Goal: Find specific page/section: Find specific page/section

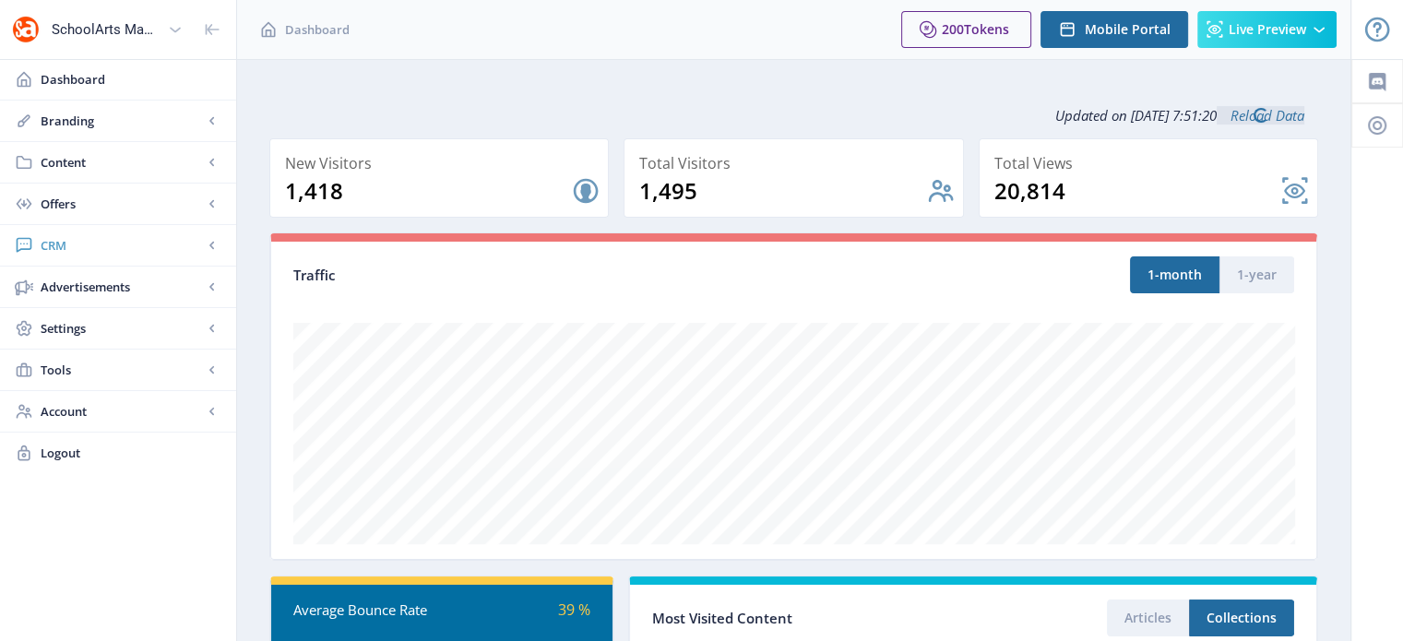
click at [55, 239] on span "CRM" at bounding box center [122, 245] width 162 height 18
click at [89, 284] on span "Readers" at bounding box center [138, 287] width 159 height 18
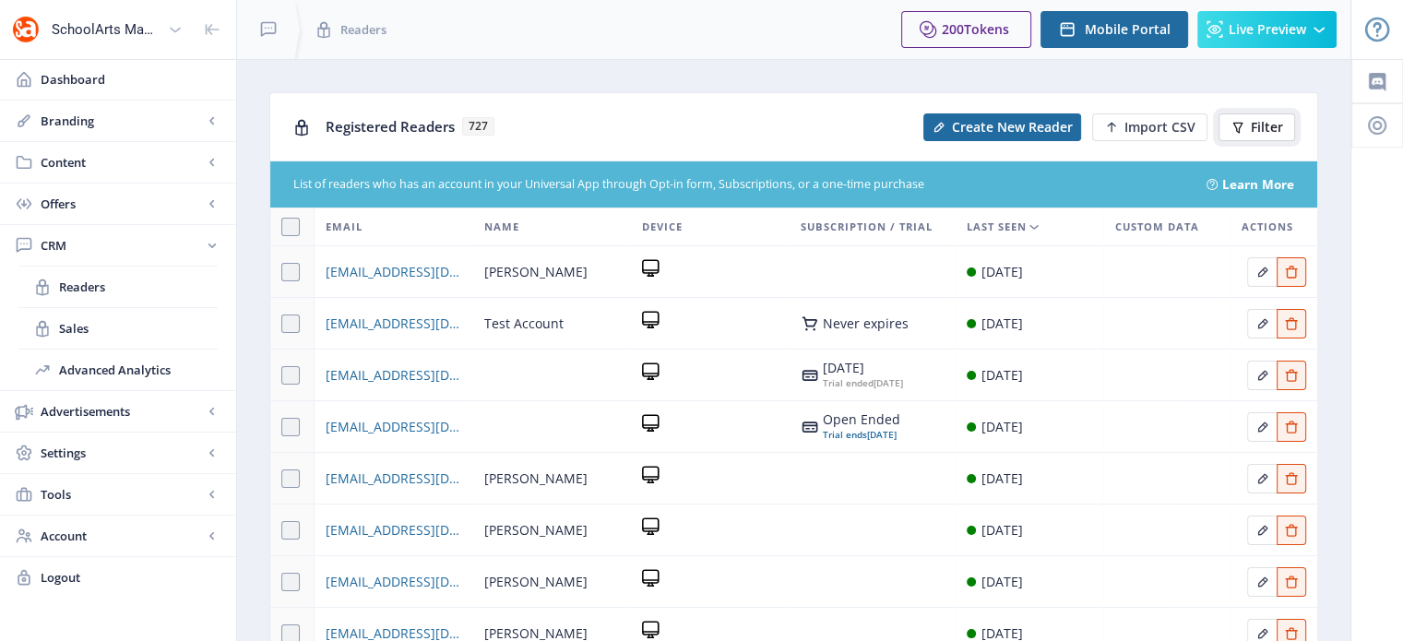
click at [1259, 131] on span "Filter" at bounding box center [1267, 127] width 32 height 15
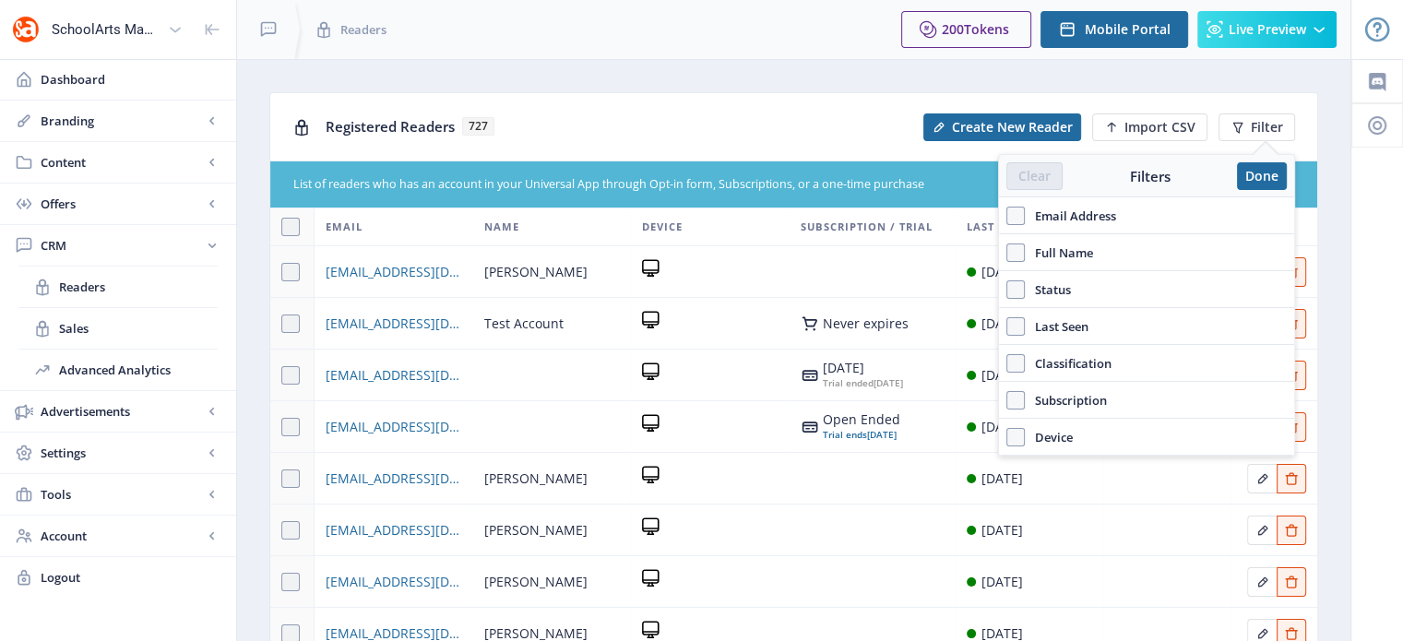
click at [1029, 212] on span "Email Address" at bounding box center [1070, 216] width 91 height 22
click at [1008, 216] on input "Email Address" at bounding box center [1007, 216] width 1 height 1
checkbox input "true"
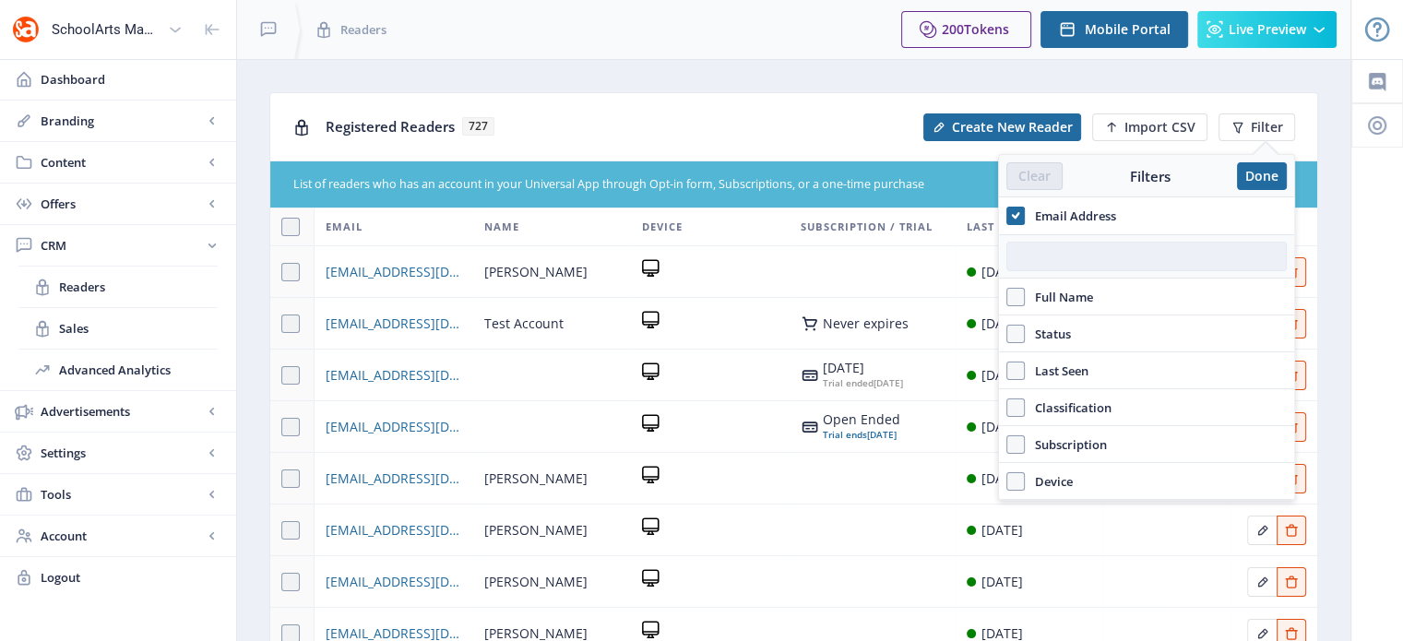
click at [1033, 253] on input "text" at bounding box center [1147, 257] width 280 height 30
paste input "[EMAIL_ADDRESS][DOMAIN_NAME]"
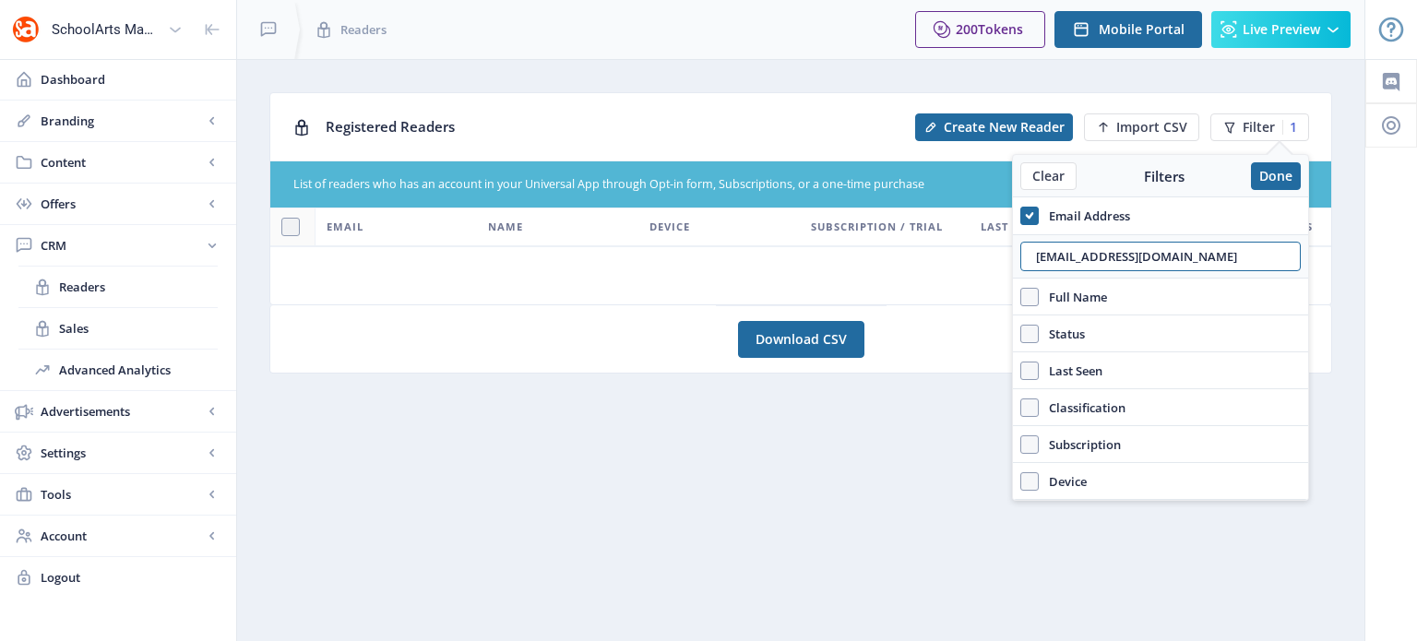
drag, startPoint x: 1242, startPoint y: 243, endPoint x: 1018, endPoint y: 272, distance: 226.1
click at [1018, 272] on div "[EMAIL_ADDRESS][DOMAIN_NAME]" at bounding box center [1160, 256] width 295 height 44
type input "[EMAIL_ADDRESS][DOMAIN_NAME]"
